Goal: Register for event/course

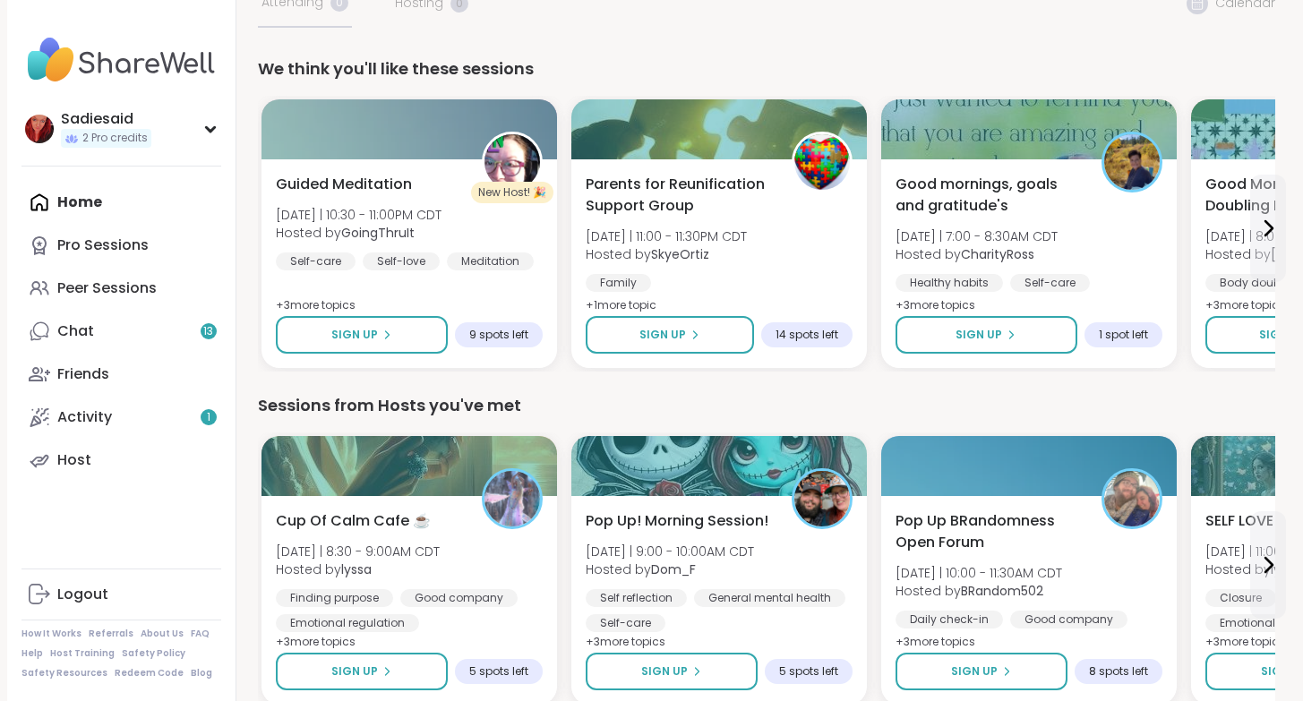
scroll to position [141, 0]
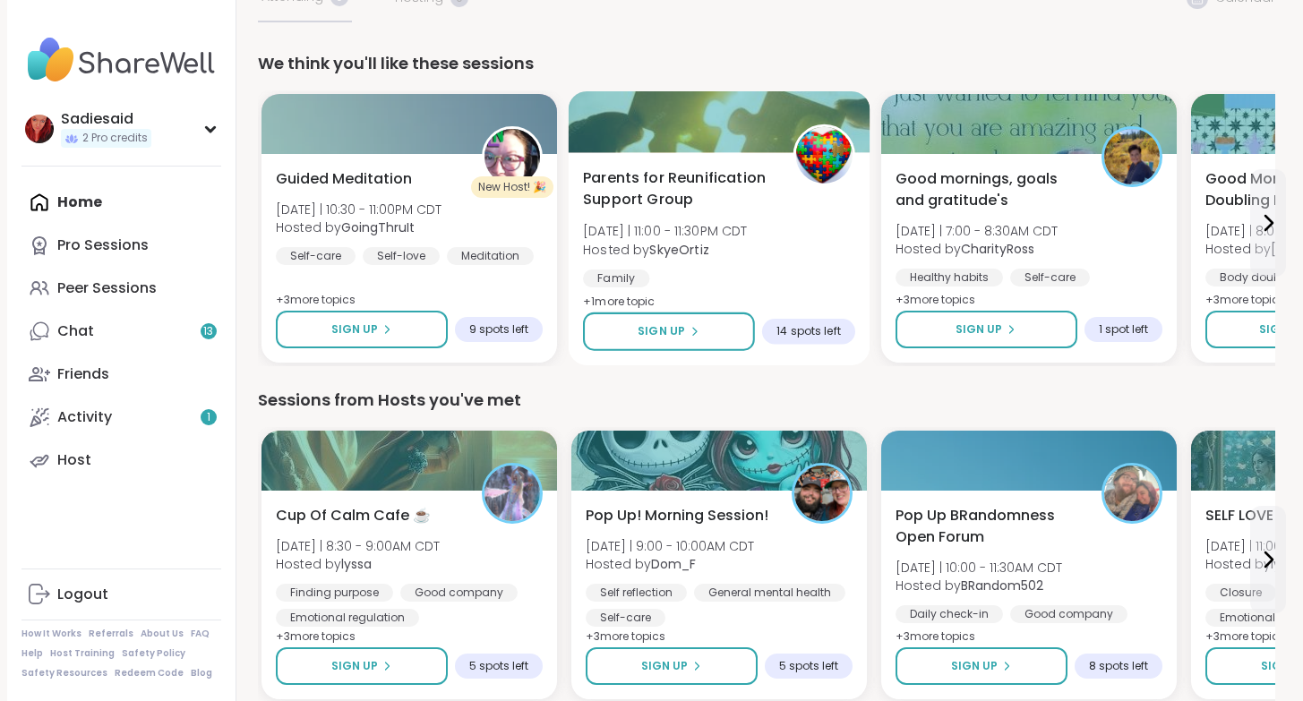
click at [773, 211] on span "Parents for Reunification Support Group" at bounding box center [678, 189] width 190 height 44
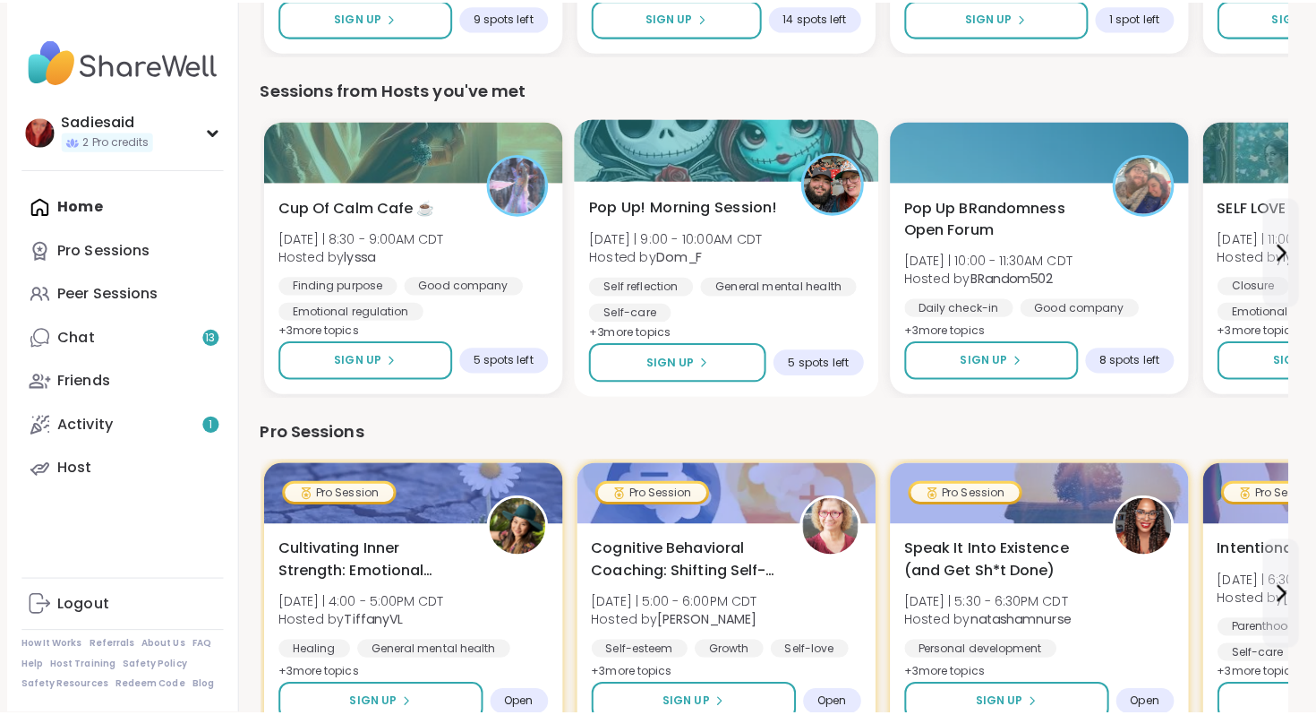
scroll to position [471, 0]
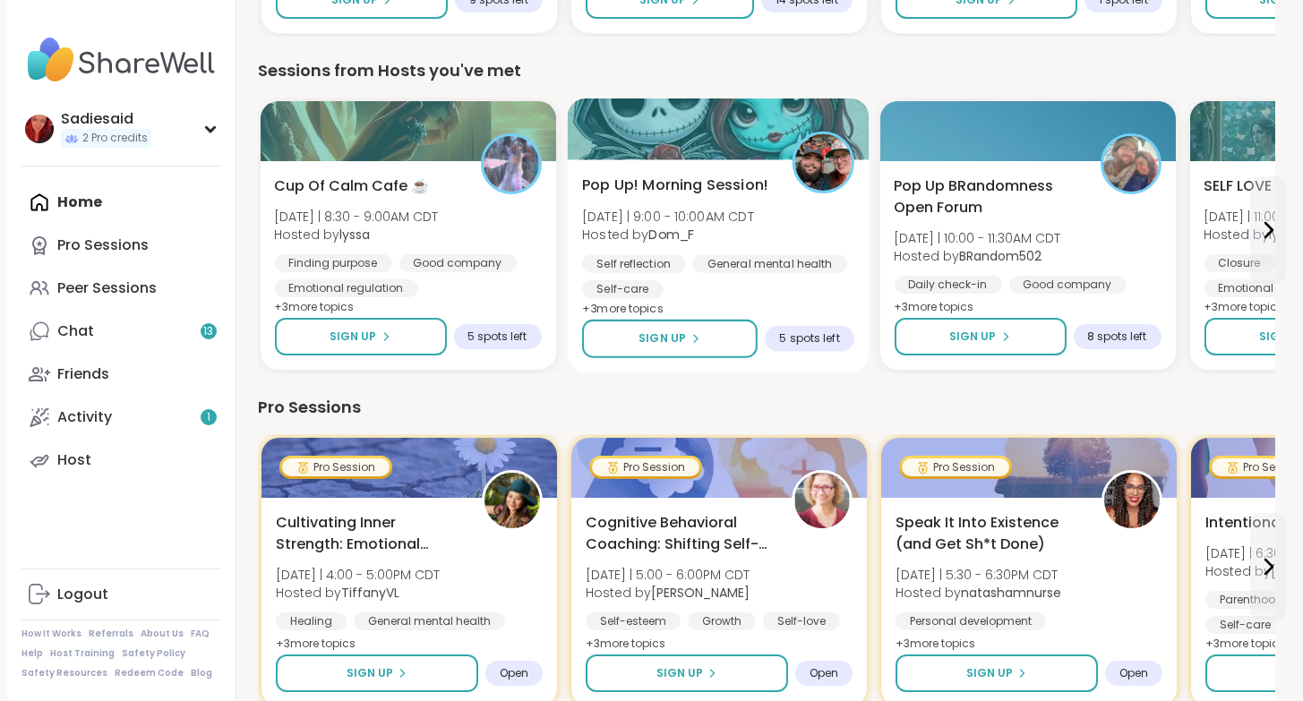
click at [853, 358] on div "Sign Up 5 spots left" at bounding box center [717, 339] width 272 height 39
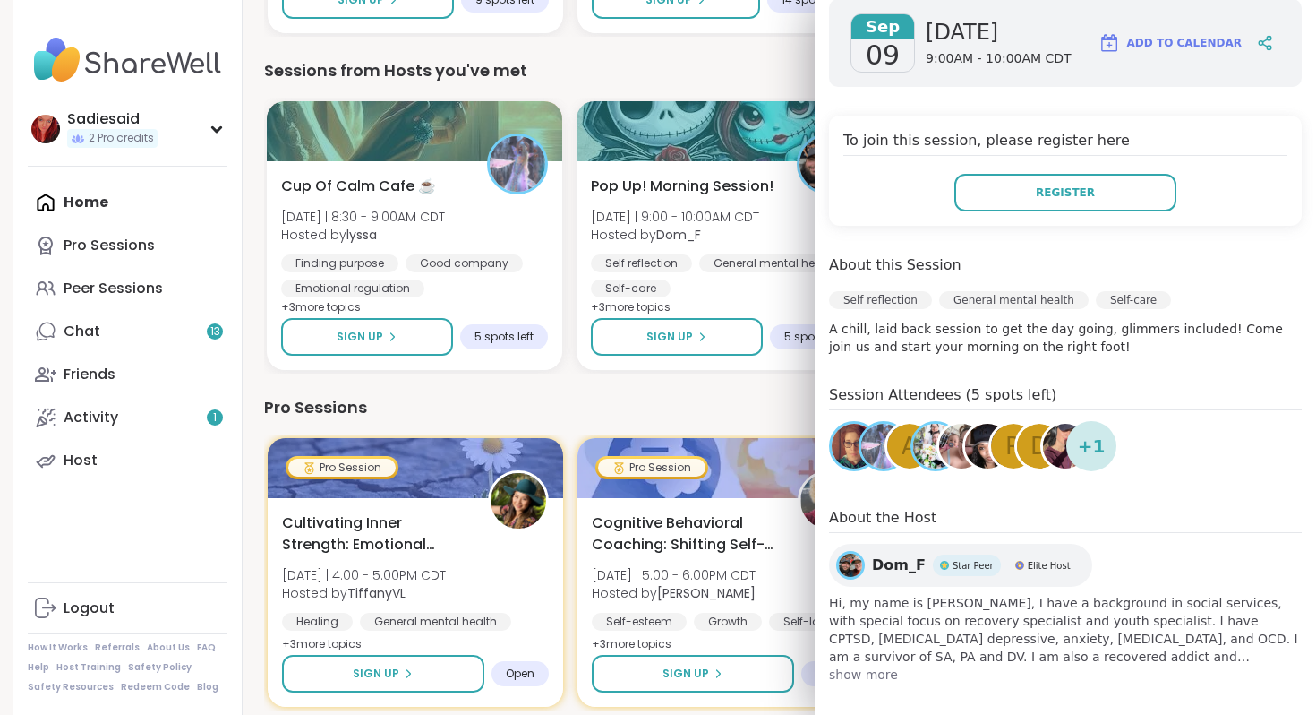
scroll to position [310, 0]
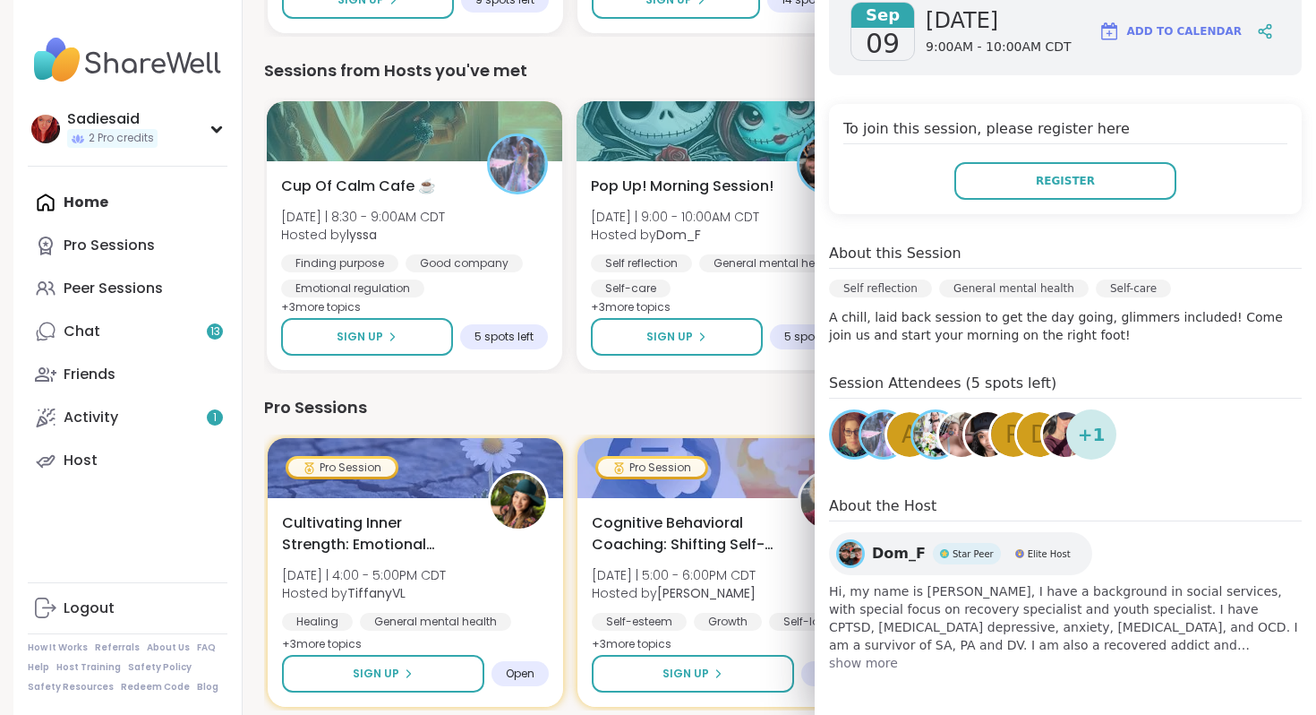
drag, startPoint x: 988, startPoint y: 526, endPoint x: 990, endPoint y: 497, distance: 29.7
click at [988, 526] on div "[DATE] [DATE] 9:00AM - 10:00AM CDT Add to Calendar To join this session, please…" at bounding box center [1065, 329] width 501 height 713
click at [999, 200] on button "Register" at bounding box center [1065, 181] width 222 height 38
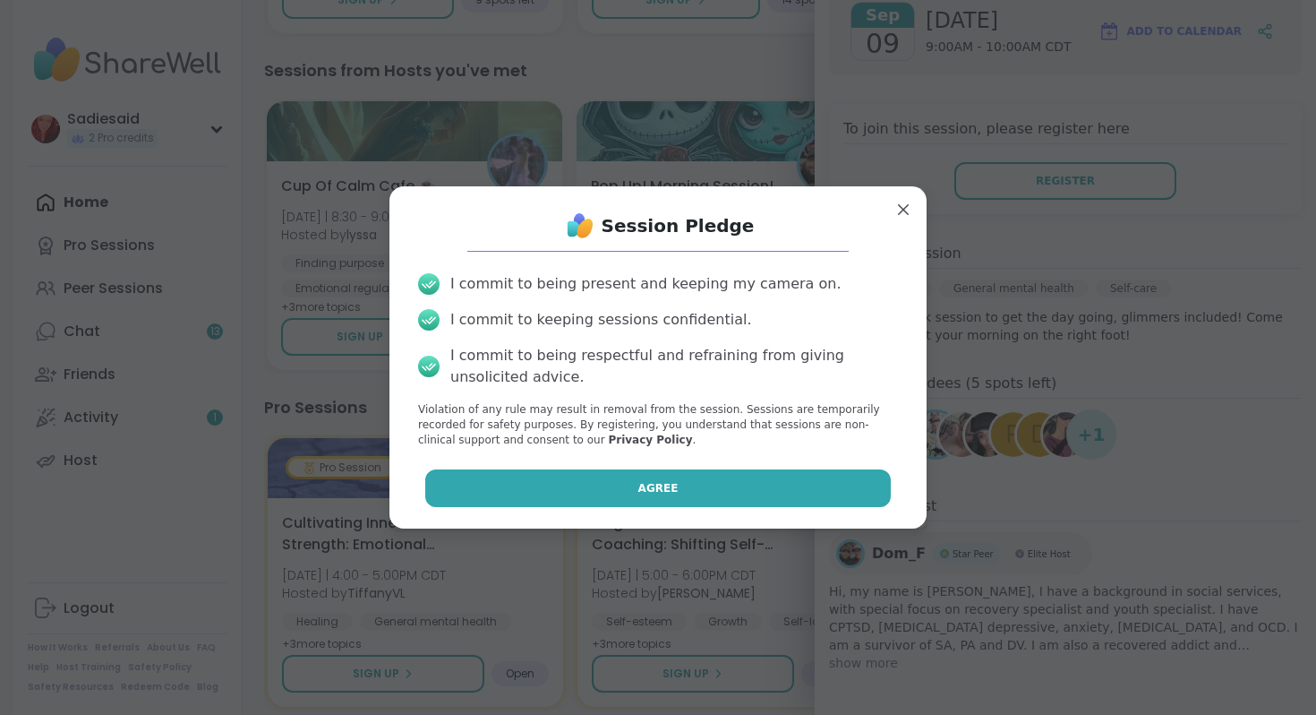
click at [567, 507] on button "Agree" at bounding box center [658, 488] width 466 height 38
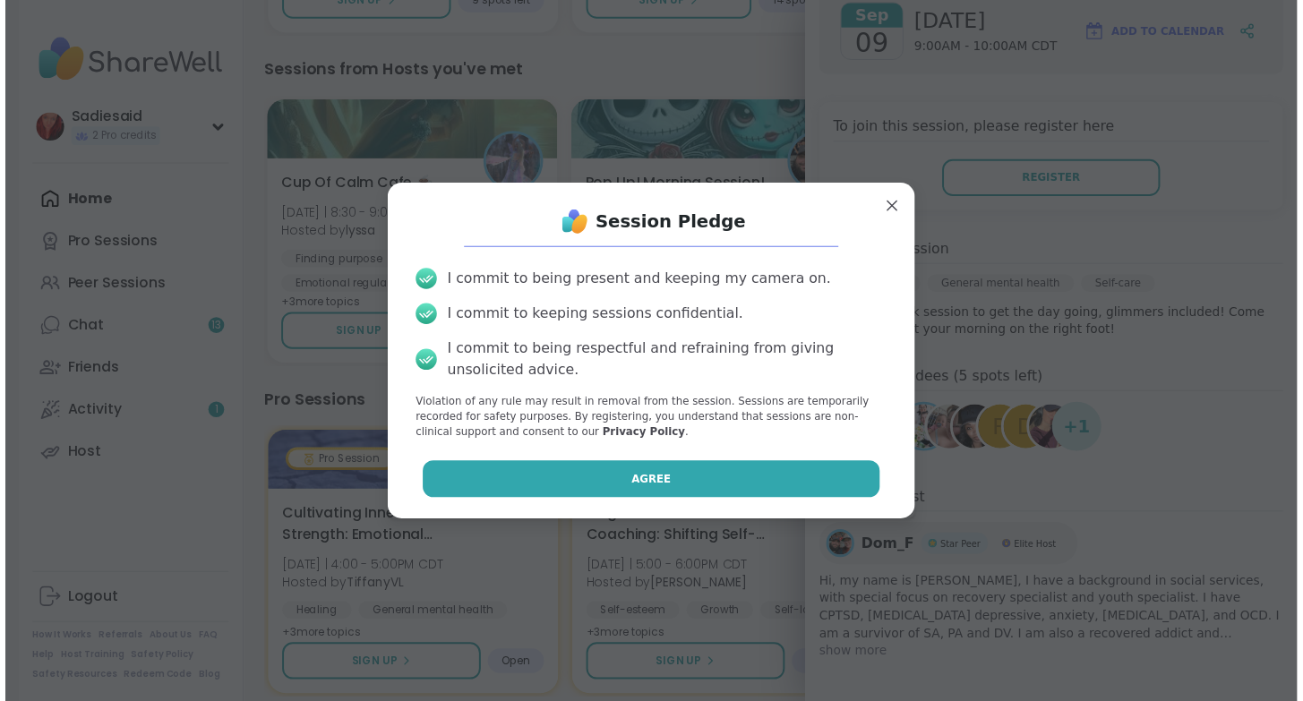
scroll to position [76, 0]
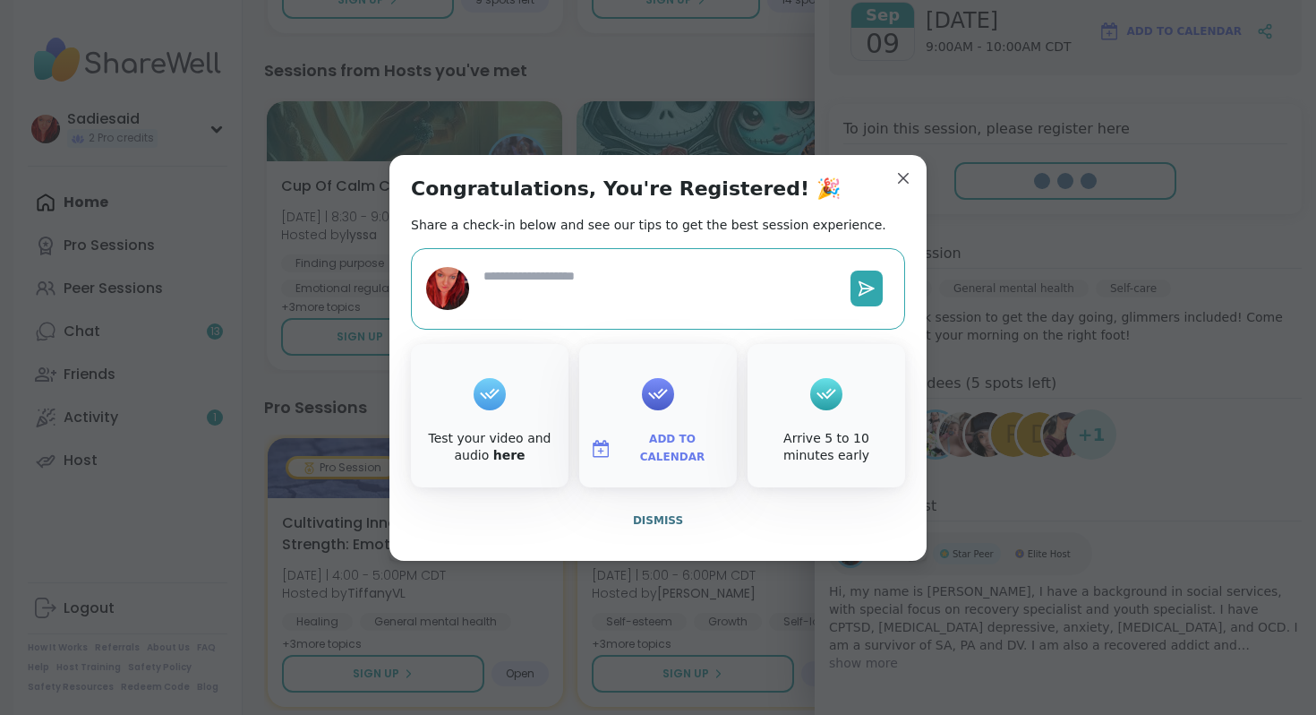
type textarea "*"
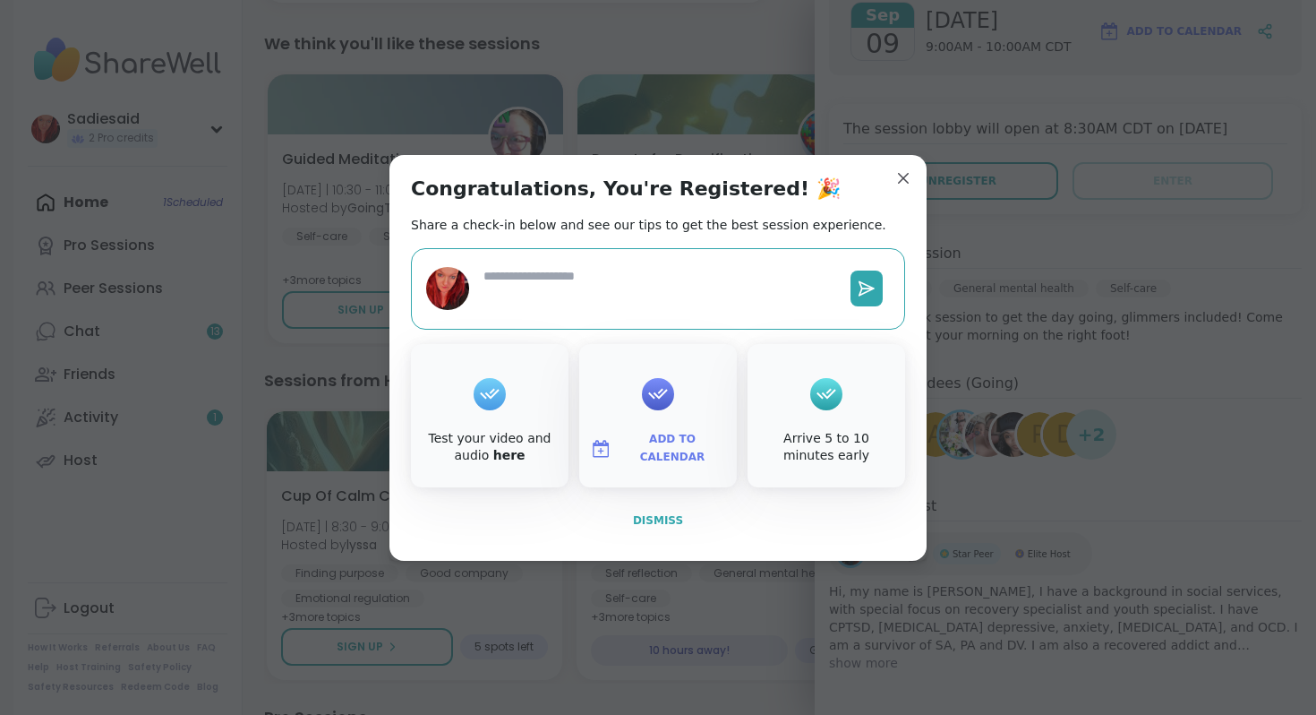
click at [633, 526] on span "Dismiss" at bounding box center [658, 520] width 50 height 13
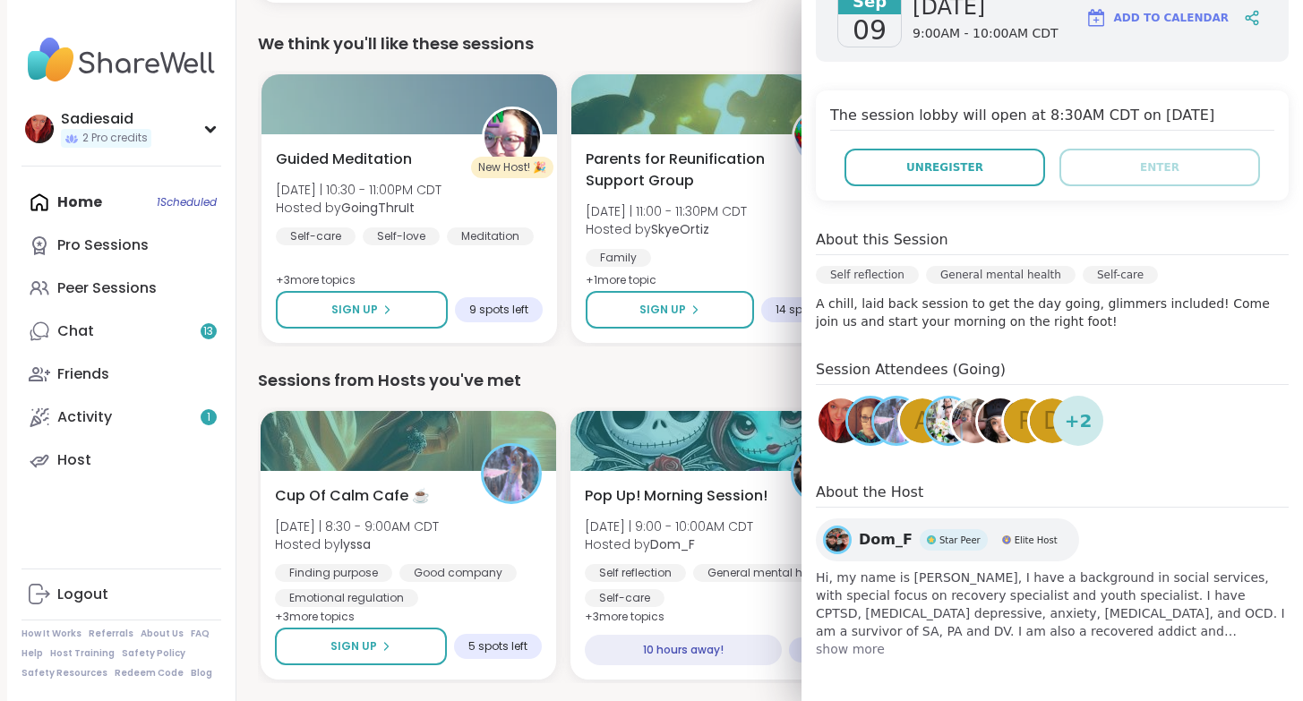
scroll to position [1061, 0]
